Goal: Task Accomplishment & Management: Manage account settings

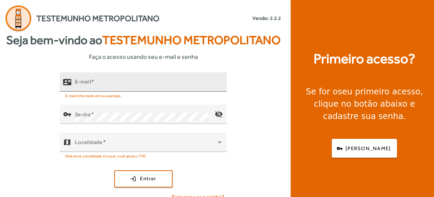
click at [189, 82] on input "E-mail" at bounding box center [148, 85] width 146 height 8
type input "**********"
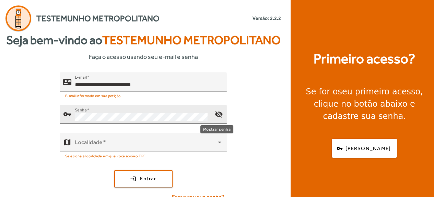
click at [217, 111] on mat-icon "visibility_off" at bounding box center [218, 114] width 16 height 16
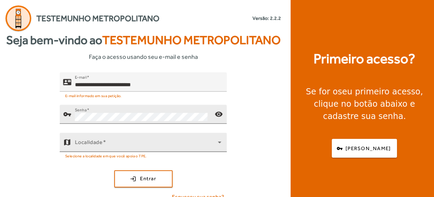
click at [166, 142] on span at bounding box center [146, 145] width 143 height 8
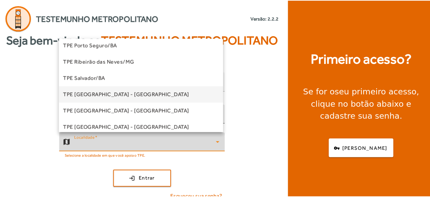
scroll to position [190, 0]
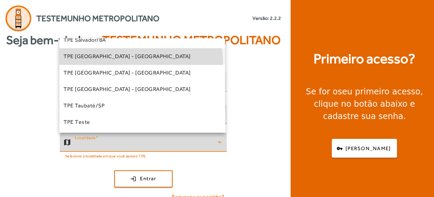
click at [139, 61] on mat-option "TPE [GEOGRAPHIC_DATA] - [GEOGRAPHIC_DATA]" at bounding box center [142, 56] width 166 height 16
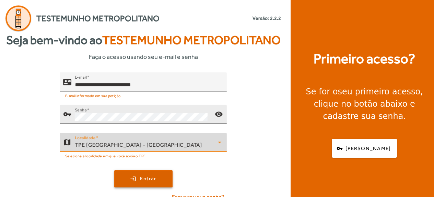
click at [148, 180] on span "Entrar" at bounding box center [148, 179] width 16 height 8
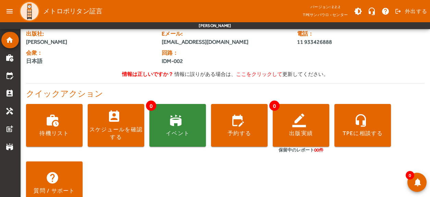
scroll to position [35, 0]
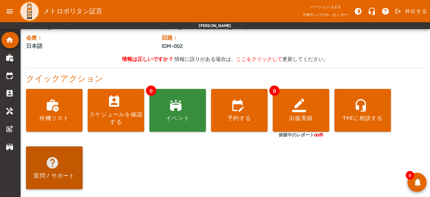
click at [64, 168] on span at bounding box center [54, 168] width 57 height 16
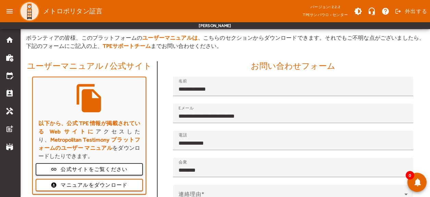
scroll to position [38, 0]
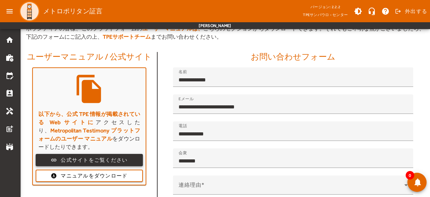
click at [96, 161] on font "公式サイトをご覧ください" at bounding box center [94, 160] width 67 height 6
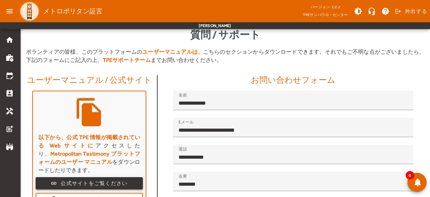
scroll to position [0, 0]
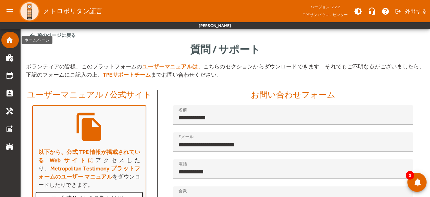
click at [6, 39] on mat-icon "home" at bounding box center [9, 40] width 8 height 8
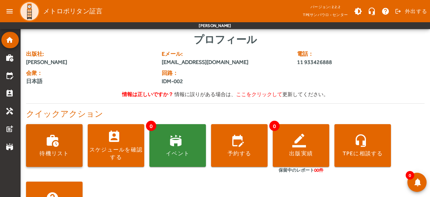
scroll to position [35, 0]
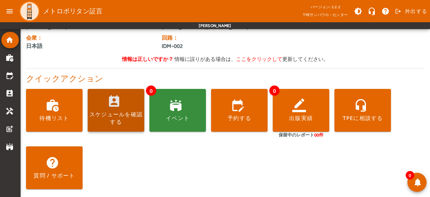
click at [122, 116] on font "スケジュールを確認する" at bounding box center [115, 118] width 53 height 14
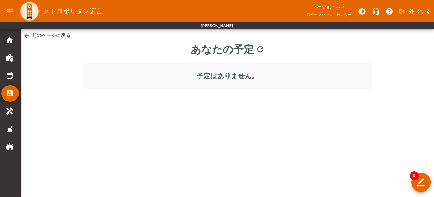
click at [26, 35] on mat-icon "arrow_back" at bounding box center [26, 35] width 7 height 7
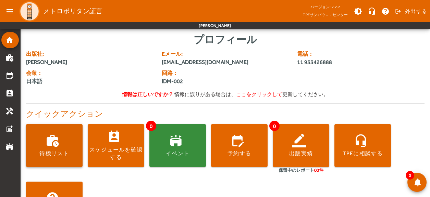
click at [58, 143] on span at bounding box center [54, 146] width 57 height 16
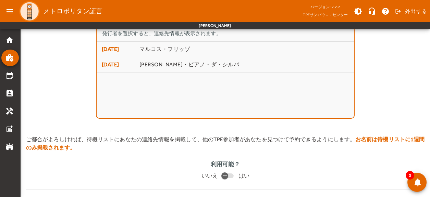
scroll to position [9, 0]
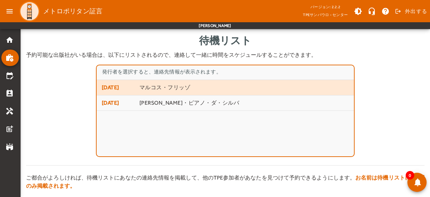
click at [193, 89] on span "マルコス・フリッゾ" at bounding box center [245, 87] width 210 height 7
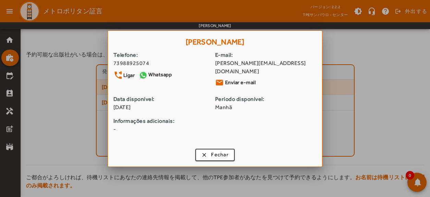
scroll to position [0, 0]
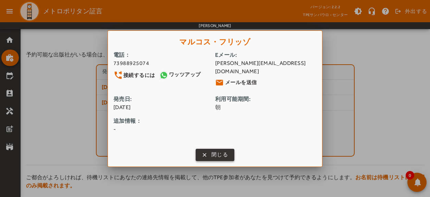
click at [207, 150] on span "button" at bounding box center [214, 155] width 37 height 16
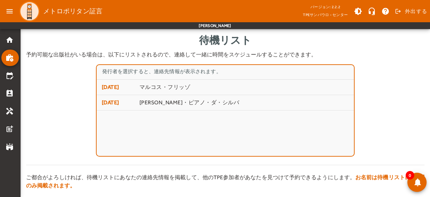
scroll to position [9, 0]
